Goal: Task Accomplishment & Management: Use online tool/utility

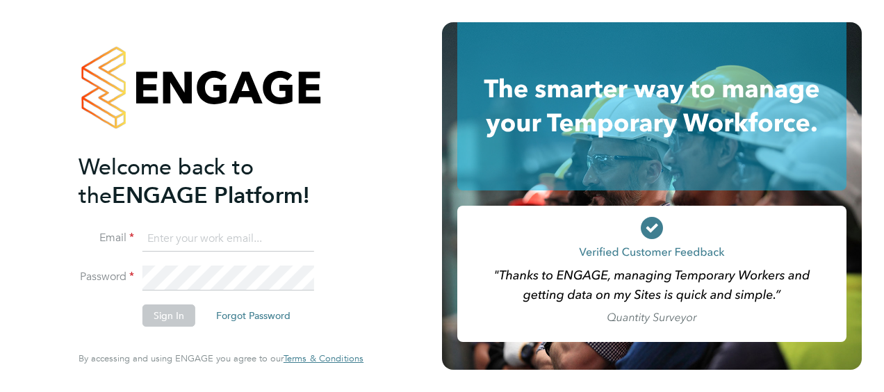
click at [183, 243] on input at bounding box center [228, 238] width 172 height 25
type input "gemma.ladgrove@hays.com"
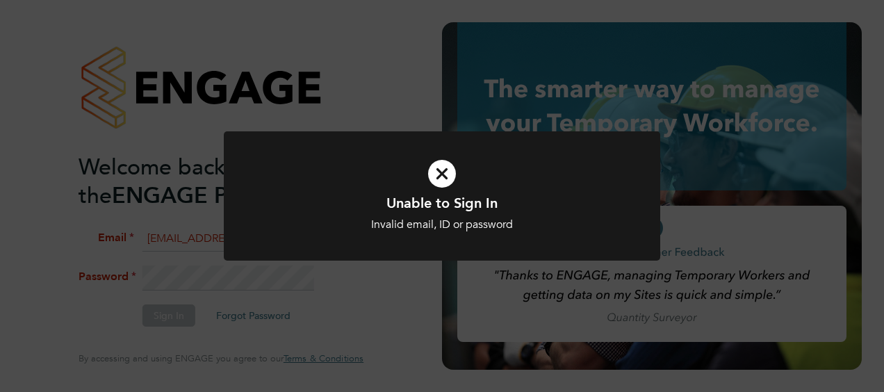
click at [367, 268] on div "Unable to Sign In Invalid email, ID or password Cancel Okay" at bounding box center [442, 204] width 436 height 147
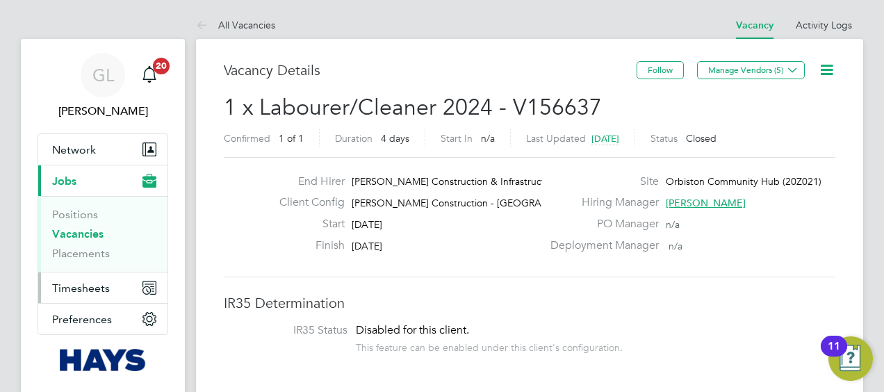
click at [85, 288] on span "Timesheets" at bounding box center [81, 287] width 58 height 13
click at [88, 290] on span "Timesheets" at bounding box center [81, 287] width 58 height 13
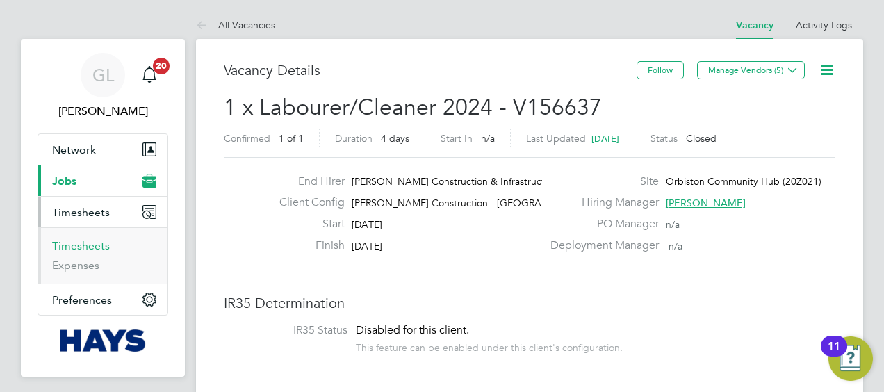
click at [72, 243] on link "Timesheets" at bounding box center [81, 245] width 58 height 13
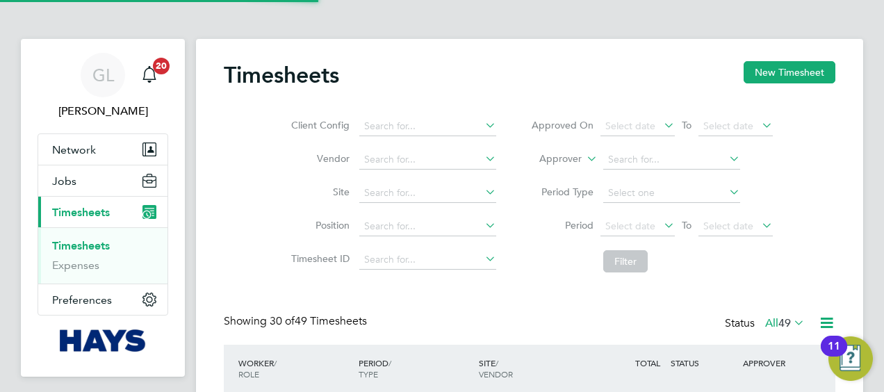
scroll to position [35, 120]
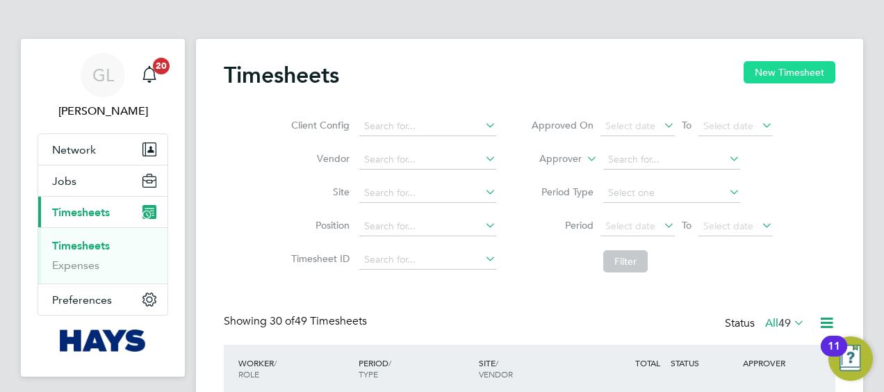
click at [780, 77] on button "New Timesheet" at bounding box center [789, 72] width 92 height 22
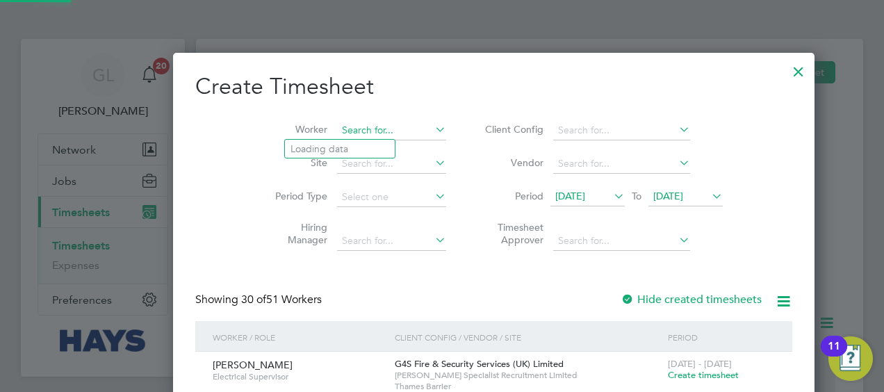
click at [337, 128] on input at bounding box center [391, 130] width 109 height 19
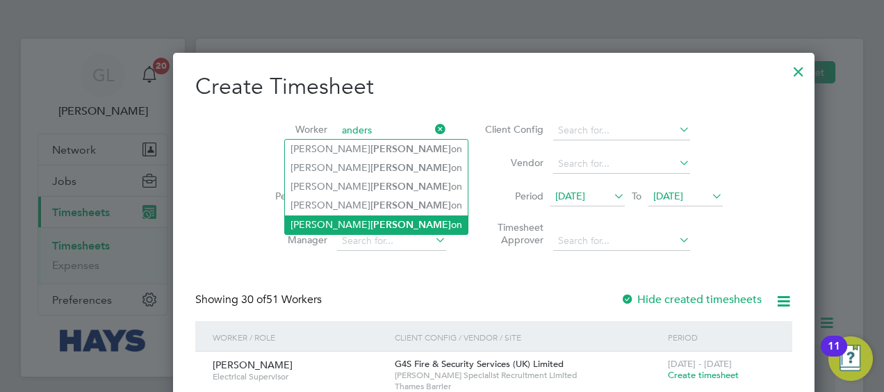
click at [352, 218] on li "[PERSON_NAME] on" at bounding box center [376, 224] width 183 height 19
type input "[PERSON_NAME]"
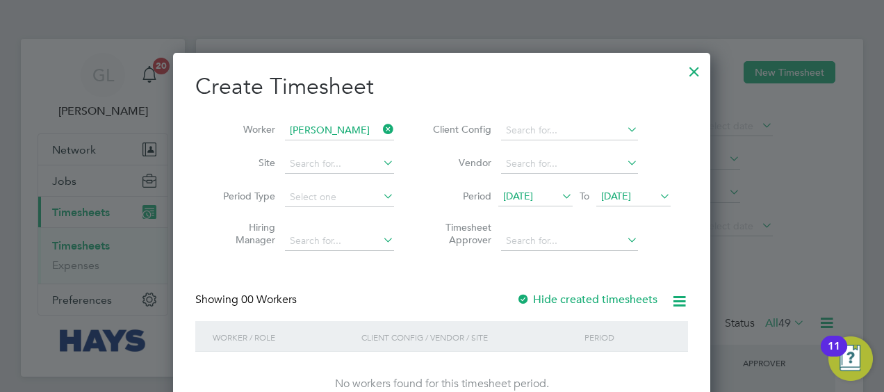
click at [528, 300] on div at bounding box center [523, 300] width 14 height 14
click at [527, 300] on div at bounding box center [523, 300] width 14 height 14
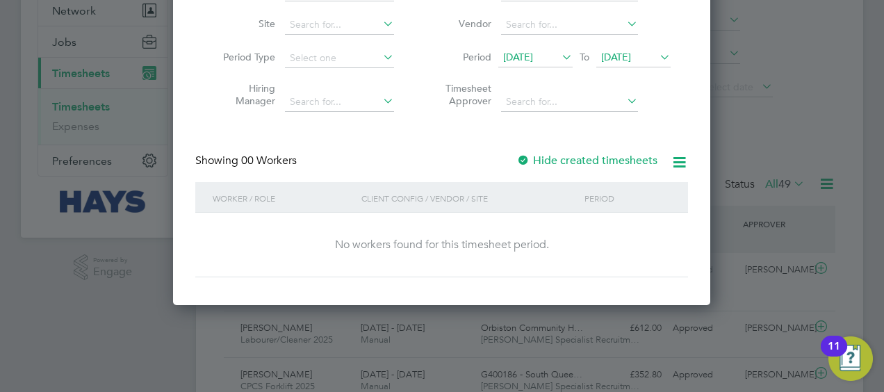
click at [529, 164] on div at bounding box center [523, 161] width 14 height 14
click at [521, 158] on div at bounding box center [523, 161] width 14 height 14
click at [559, 53] on icon at bounding box center [559, 56] width 0 height 19
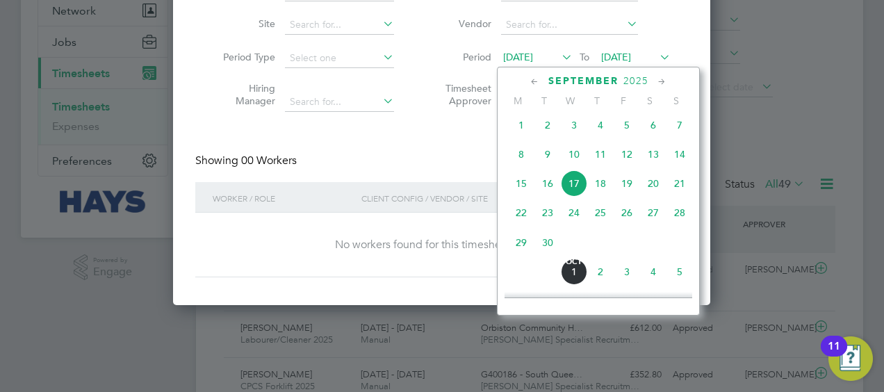
click at [604, 193] on span "18" at bounding box center [600, 183] width 26 height 26
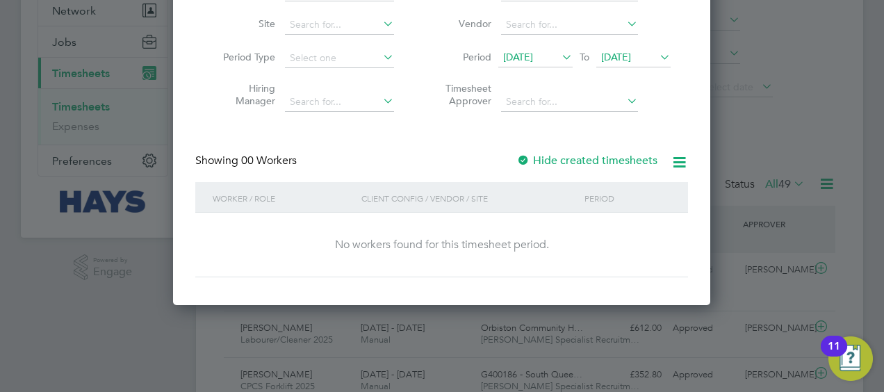
click at [657, 56] on icon at bounding box center [657, 56] width 0 height 19
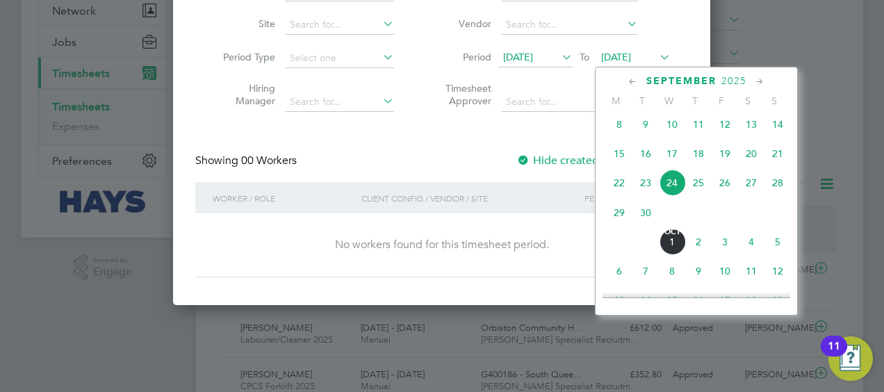
click at [724, 162] on span "19" at bounding box center [724, 153] width 26 height 26
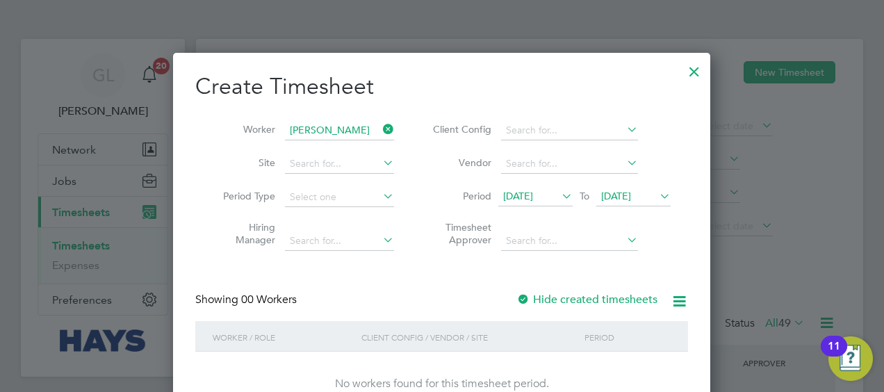
drag, startPoint x: 525, startPoint y: 297, endPoint x: 545, endPoint y: 304, distance: 20.9
click at [525, 297] on div at bounding box center [523, 300] width 14 height 14
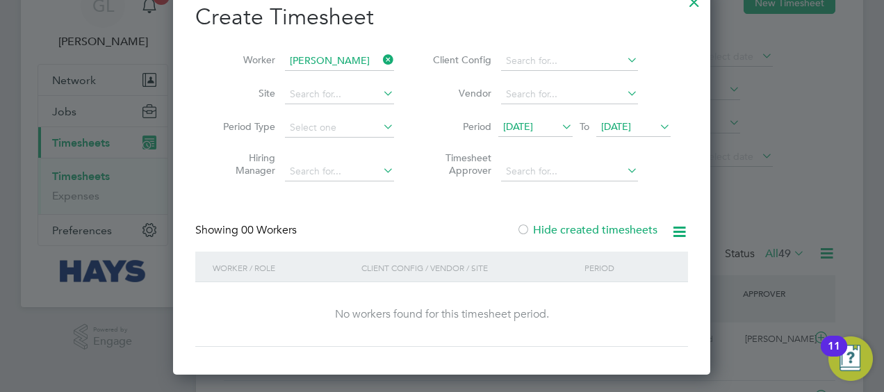
click at [524, 232] on div at bounding box center [523, 231] width 14 height 14
click at [559, 129] on icon at bounding box center [559, 126] width 0 height 19
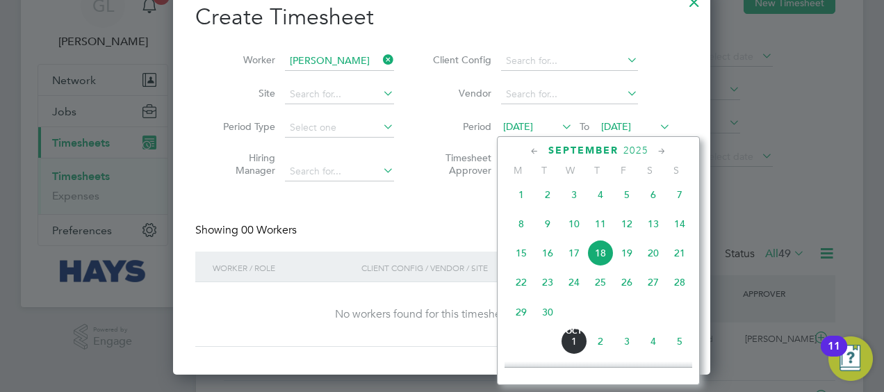
click at [523, 263] on span "15" at bounding box center [521, 253] width 26 height 26
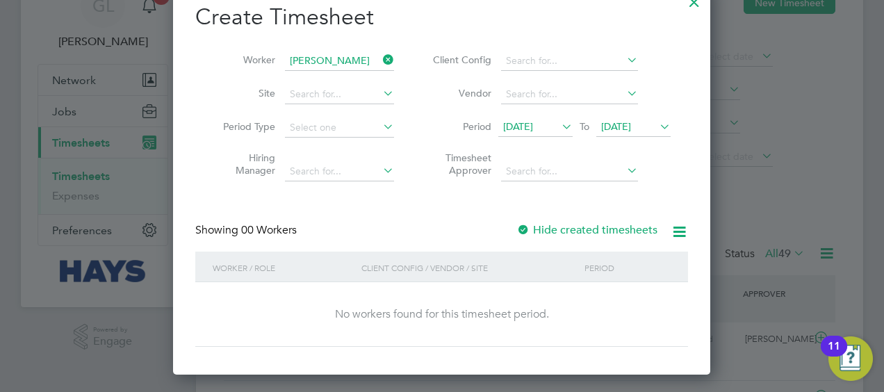
click at [529, 232] on div at bounding box center [523, 231] width 14 height 14
click at [524, 229] on div at bounding box center [523, 231] width 14 height 14
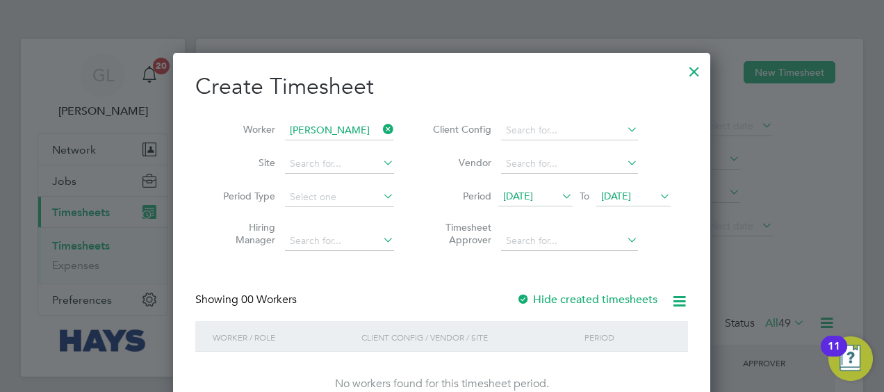
click at [657, 195] on icon at bounding box center [657, 195] width 0 height 19
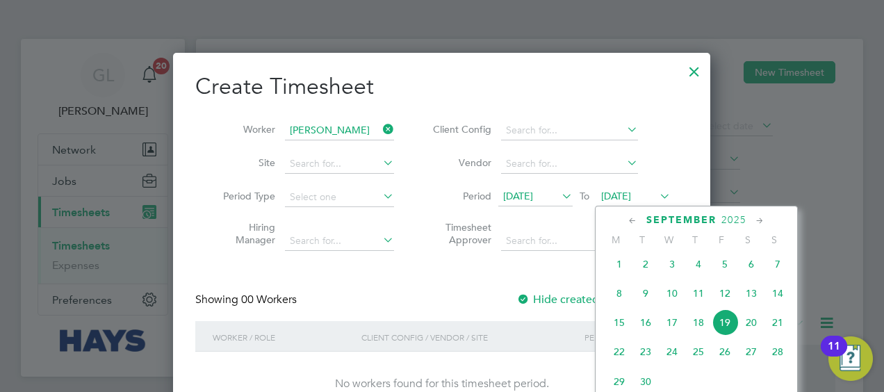
click at [724, 332] on span "19" at bounding box center [724, 322] width 26 height 26
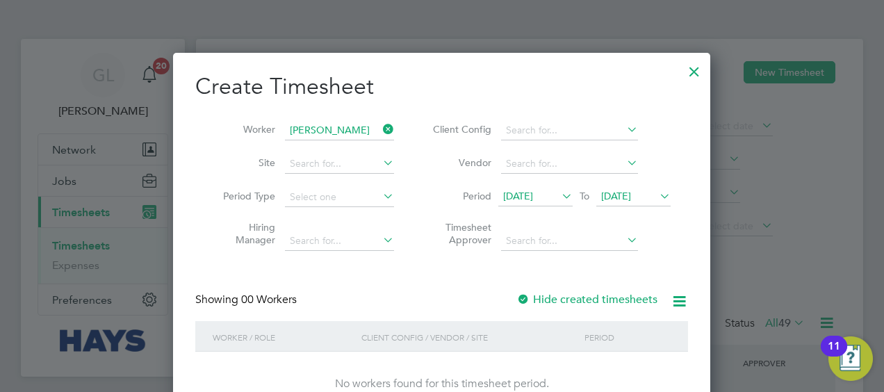
drag, startPoint x: 387, startPoint y: 279, endPoint x: 395, endPoint y: 278, distance: 7.7
click at [391, 279] on div "Create Timesheet Worker [PERSON_NAME] Site Period Type Hiring Manager Client Co…" at bounding box center [441, 244] width 493 height 344
click at [559, 196] on icon at bounding box center [559, 195] width 0 height 19
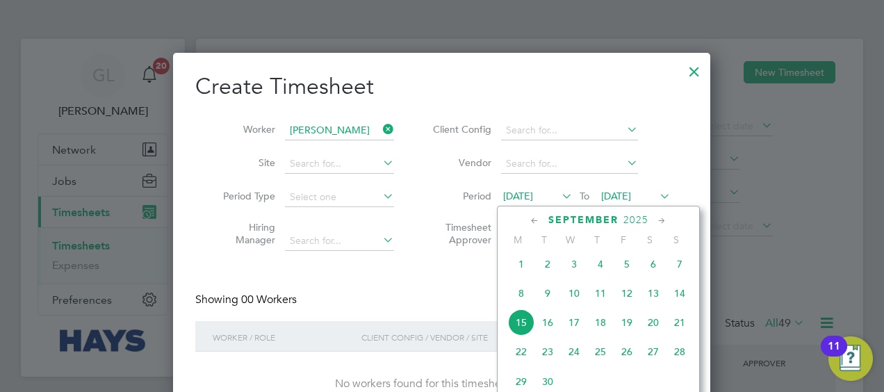
click at [525, 354] on span "22" at bounding box center [521, 351] width 26 height 26
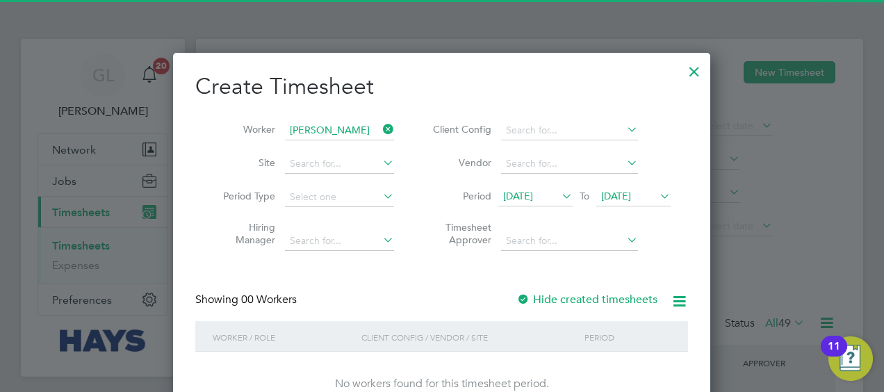
click at [657, 193] on icon at bounding box center [657, 195] width 0 height 19
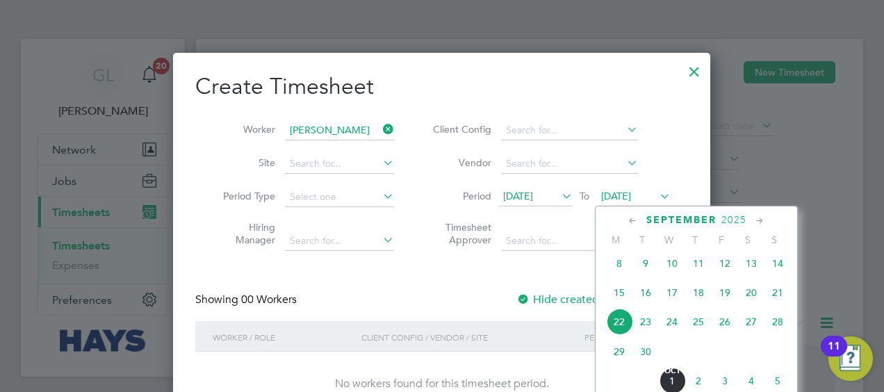
click at [726, 324] on span "26" at bounding box center [724, 321] width 26 height 26
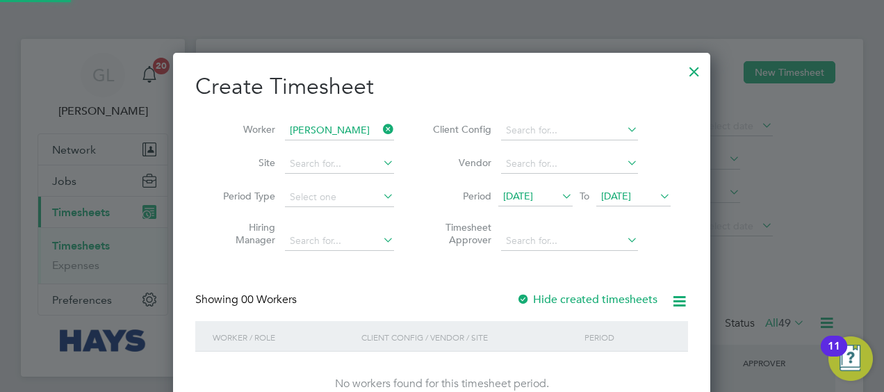
click at [559, 193] on icon at bounding box center [559, 195] width 0 height 19
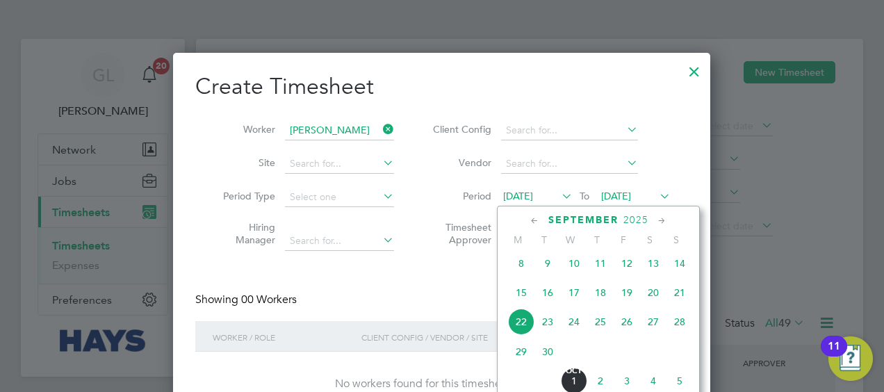
click at [629, 299] on span "19" at bounding box center [626, 292] width 26 height 26
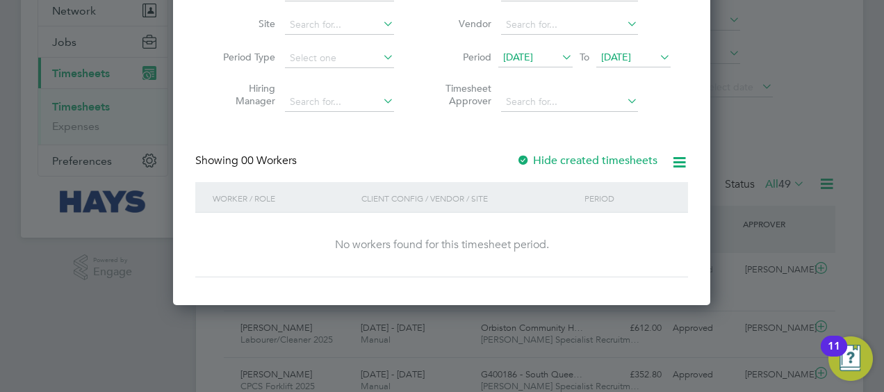
click at [524, 157] on div at bounding box center [523, 161] width 14 height 14
click at [525, 157] on div at bounding box center [523, 161] width 14 height 14
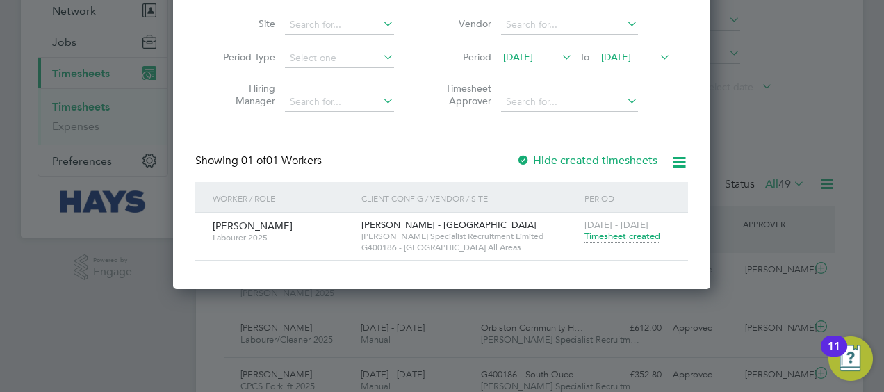
click at [625, 236] on span "Timesheet created" at bounding box center [622, 236] width 76 height 13
